Goal: Task Accomplishment & Management: Use online tool/utility

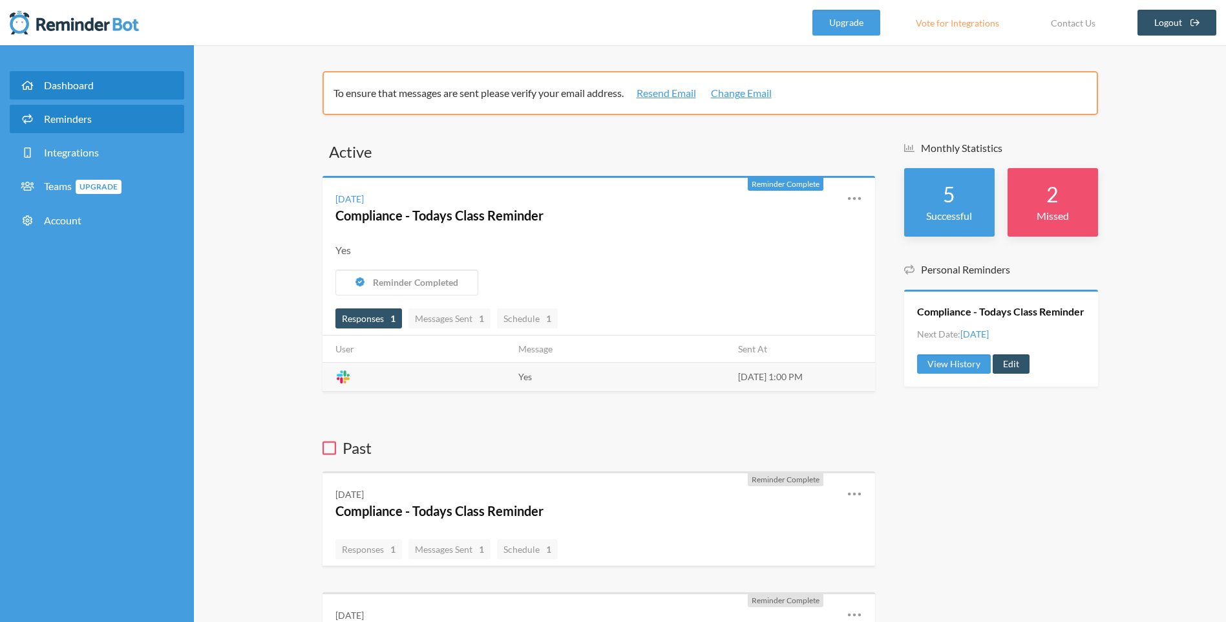
click at [69, 114] on span "Reminders" at bounding box center [68, 118] width 48 height 12
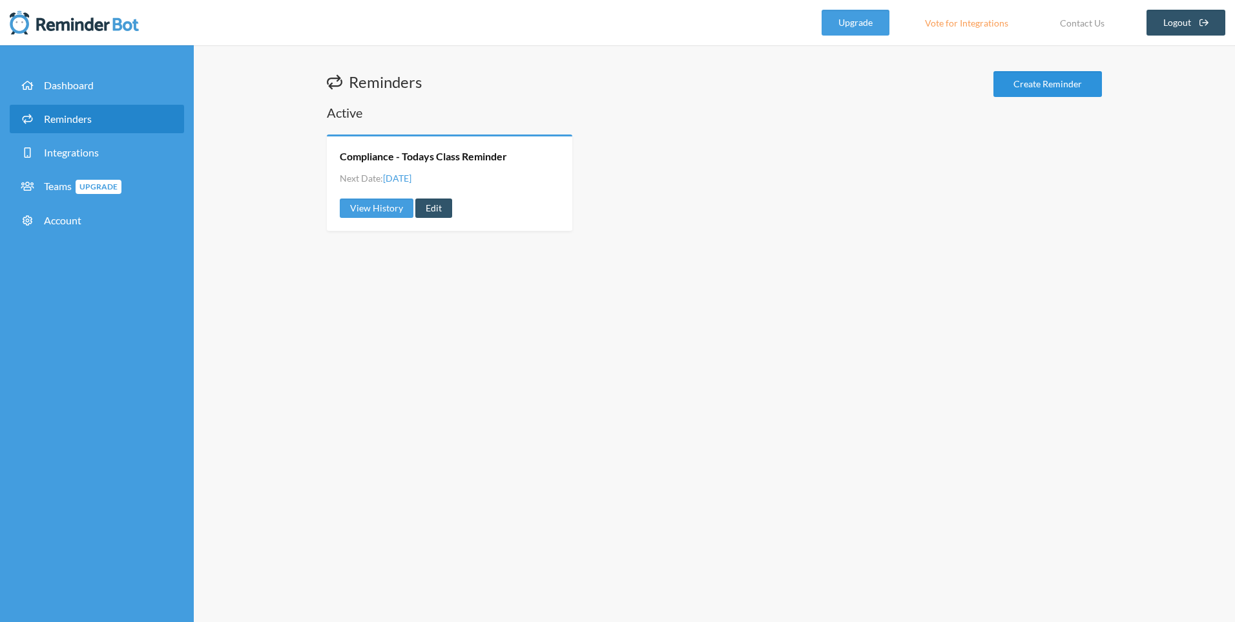
click at [1034, 87] on link "Create Reminder" at bounding box center [1048, 84] width 109 height 26
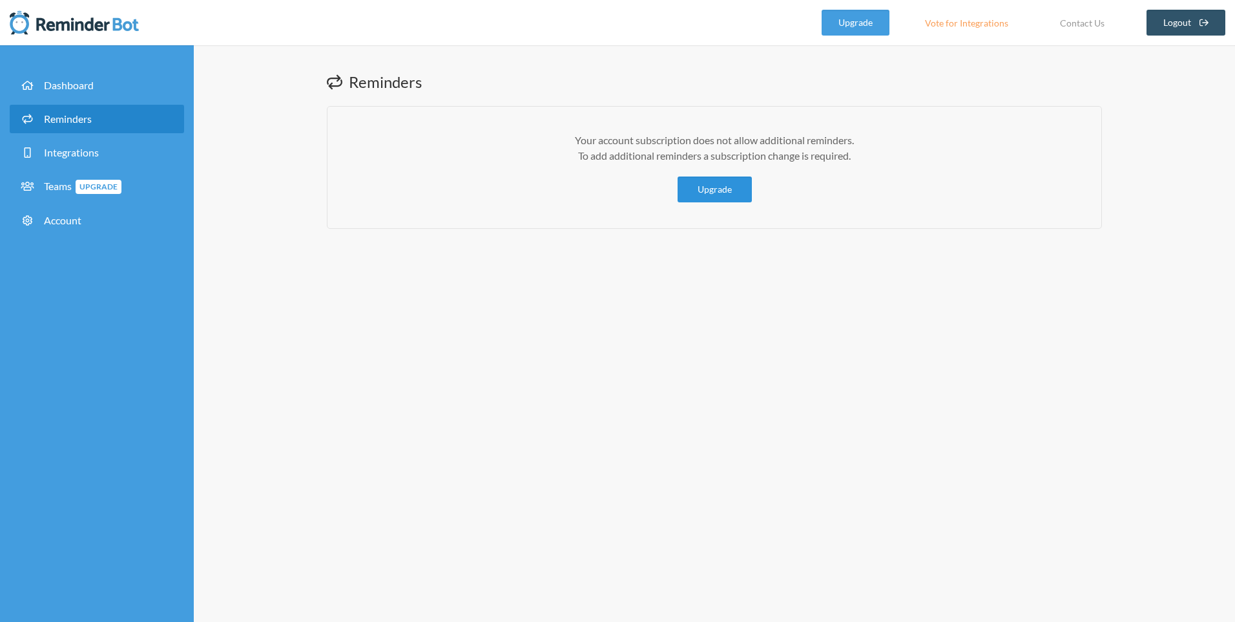
click at [719, 187] on link "Upgrade" at bounding box center [715, 189] width 74 height 26
